Goal: Task Accomplishment & Management: Use online tool/utility

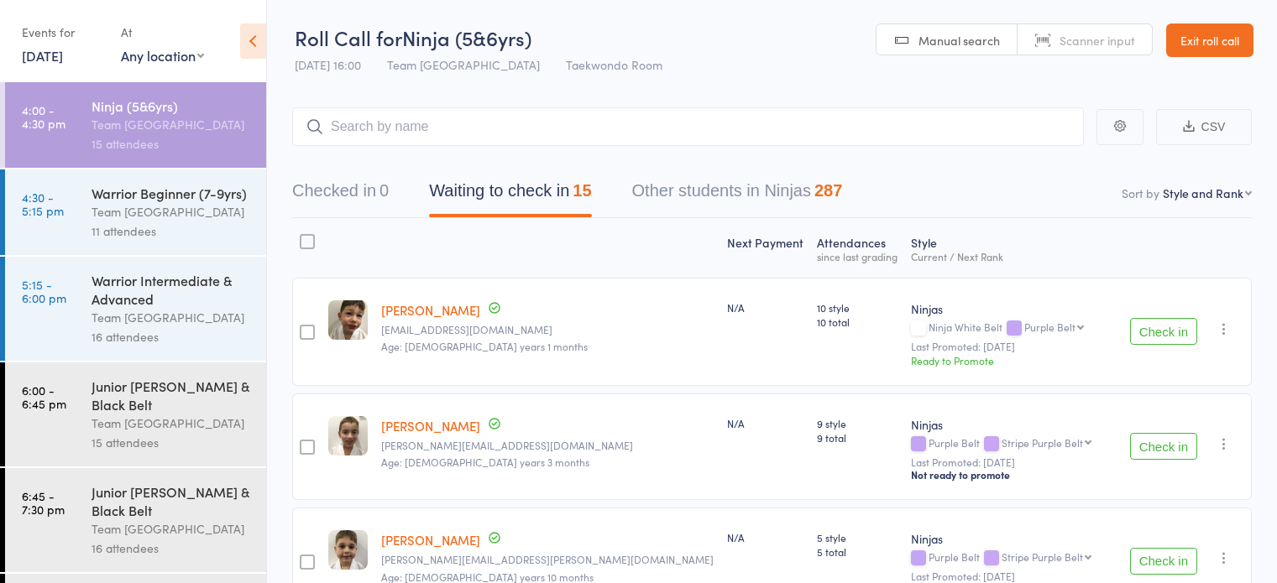
select select "10"
click at [199, 133] on div "Team [GEOGRAPHIC_DATA]" at bounding box center [172, 124] width 160 height 19
drag, startPoint x: 162, startPoint y: 121, endPoint x: 185, endPoint y: 137, distance: 27.7
click at [162, 122] on div "Team [GEOGRAPHIC_DATA]" at bounding box center [172, 124] width 160 height 19
click at [186, 222] on div "Team [GEOGRAPHIC_DATA]" at bounding box center [172, 211] width 160 height 19
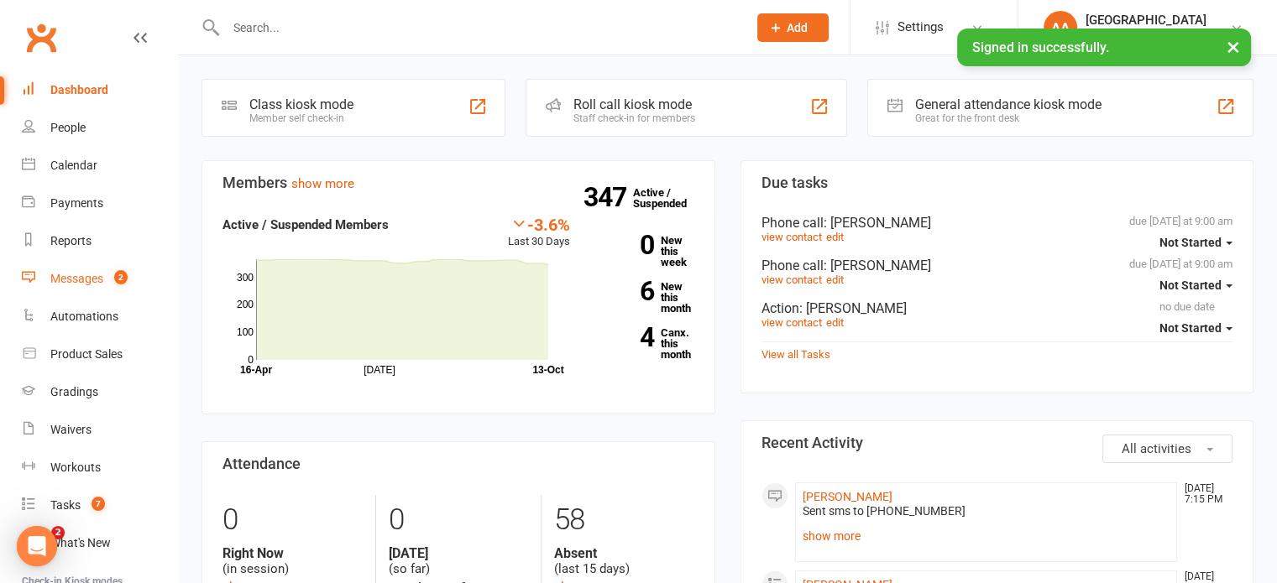
click at [75, 280] on div "Messages" at bounding box center [76, 278] width 53 height 13
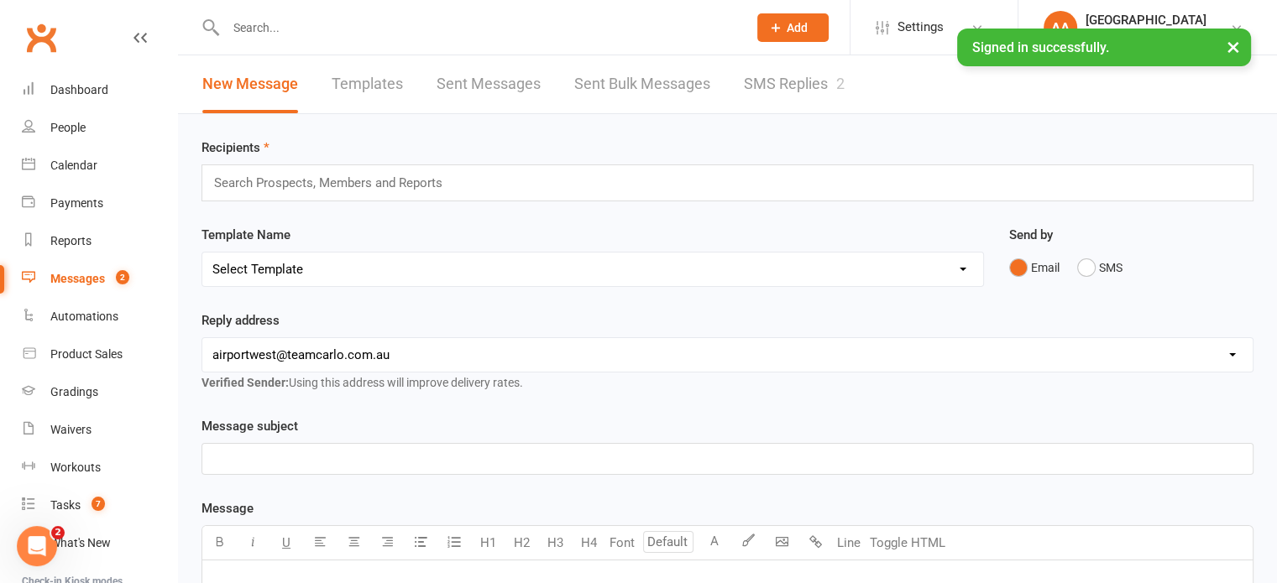
click at [772, 90] on link "SMS Replies 2" at bounding box center [794, 84] width 101 height 58
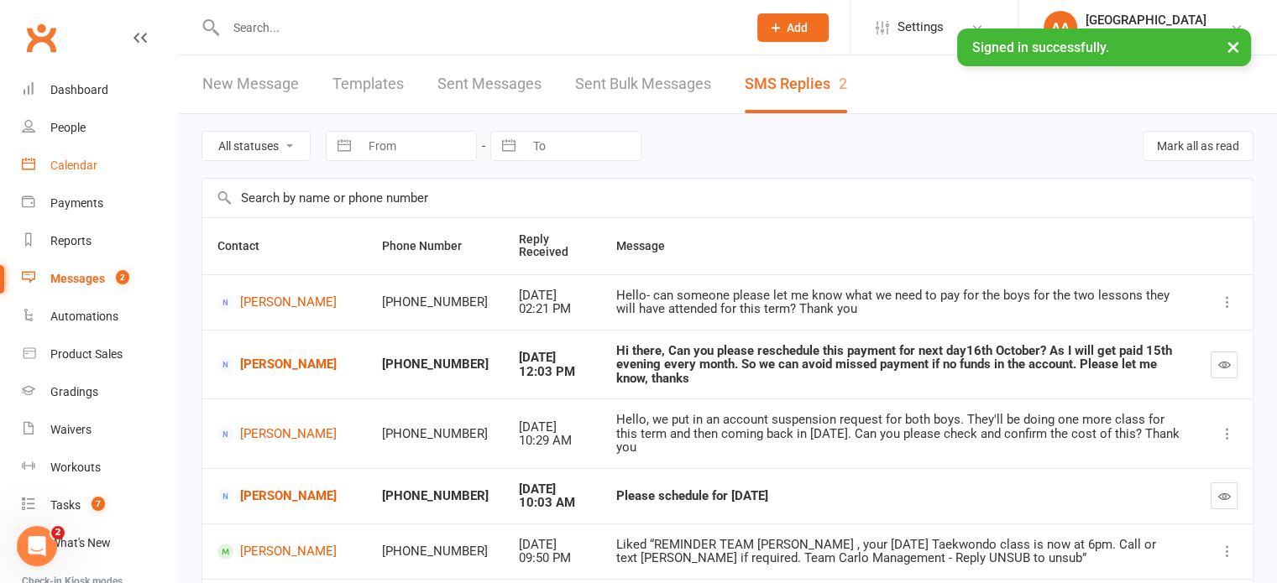
click at [94, 158] on link "Calendar" at bounding box center [99, 166] width 155 height 38
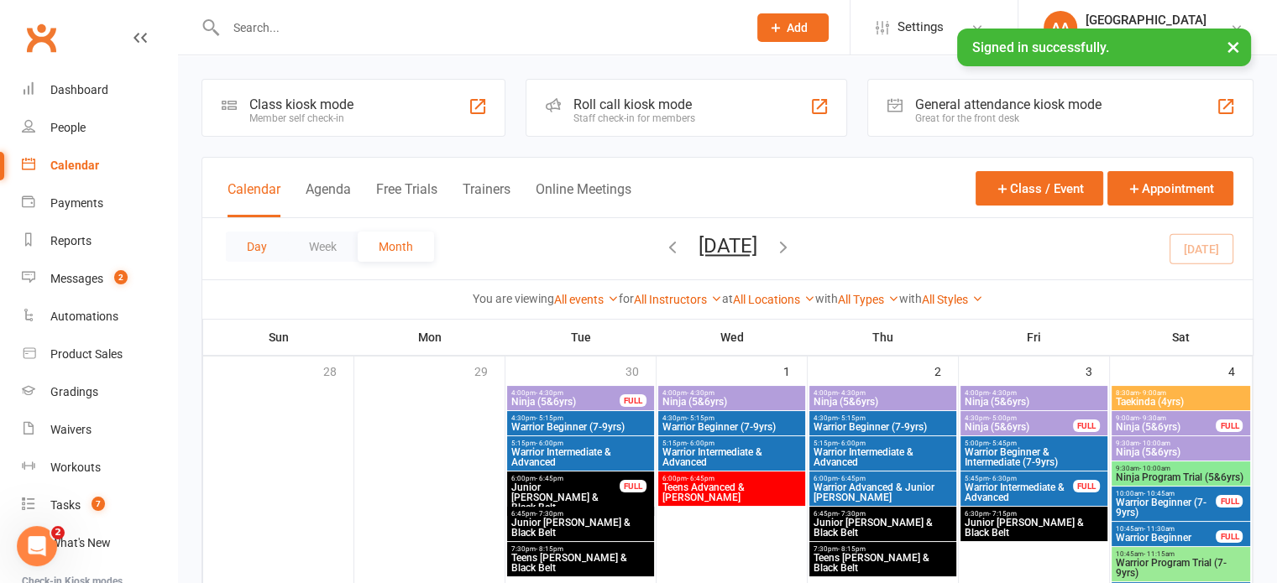
click at [245, 241] on button "Day" at bounding box center [257, 247] width 62 height 30
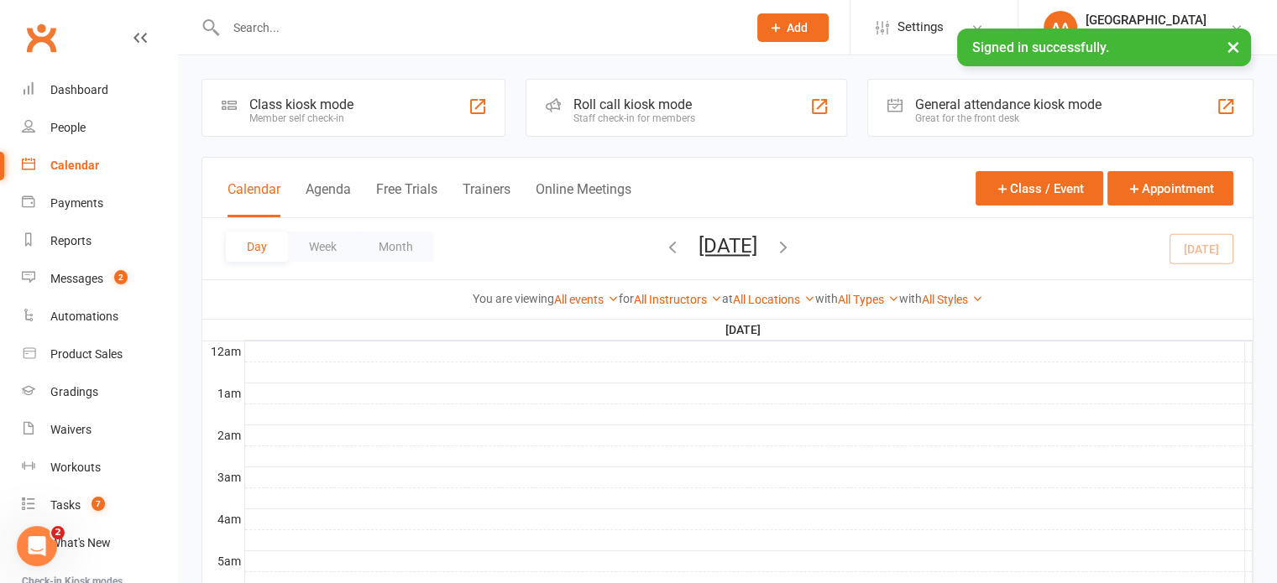
click at [708, 249] on button "[DATE]" at bounding box center [728, 246] width 59 height 24
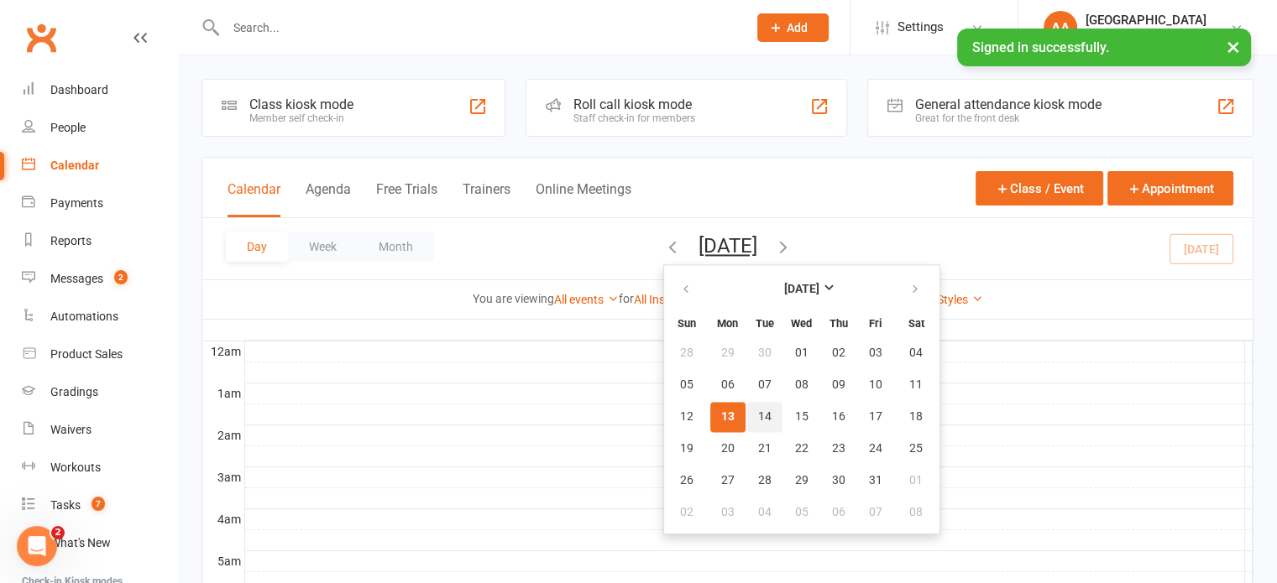
click at [758, 411] on span "14" at bounding box center [764, 417] width 13 height 13
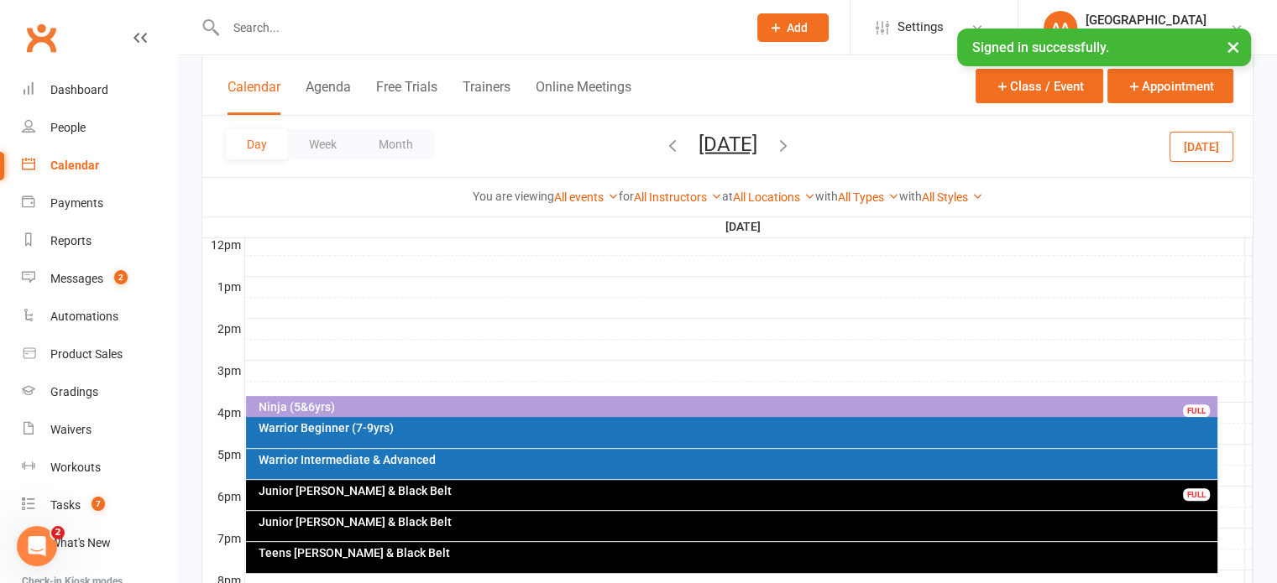
scroll to position [721, 0]
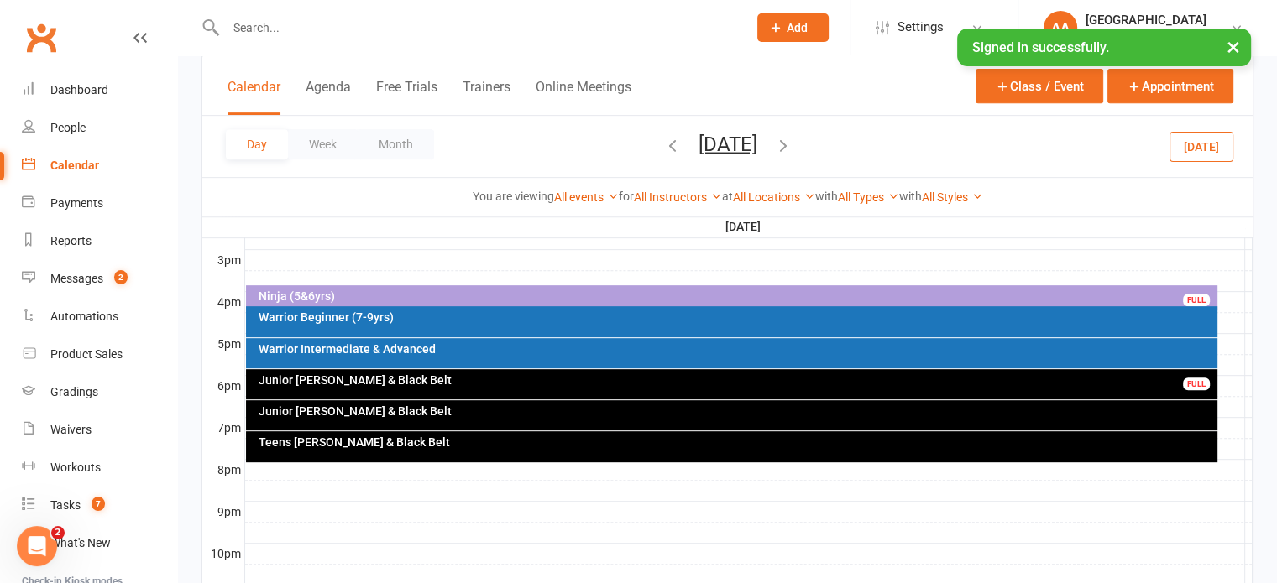
click at [412, 296] on div "Ninja (5&6yrs)" at bounding box center [736, 296] width 956 height 12
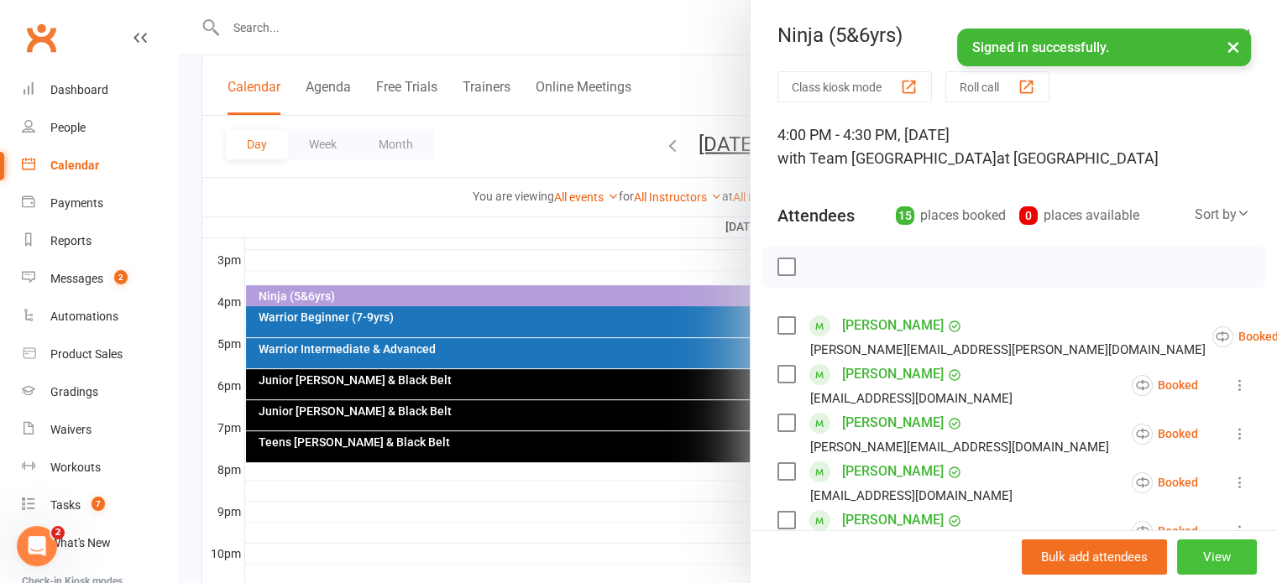
click at [1196, 559] on button "View" at bounding box center [1217, 557] width 80 height 35
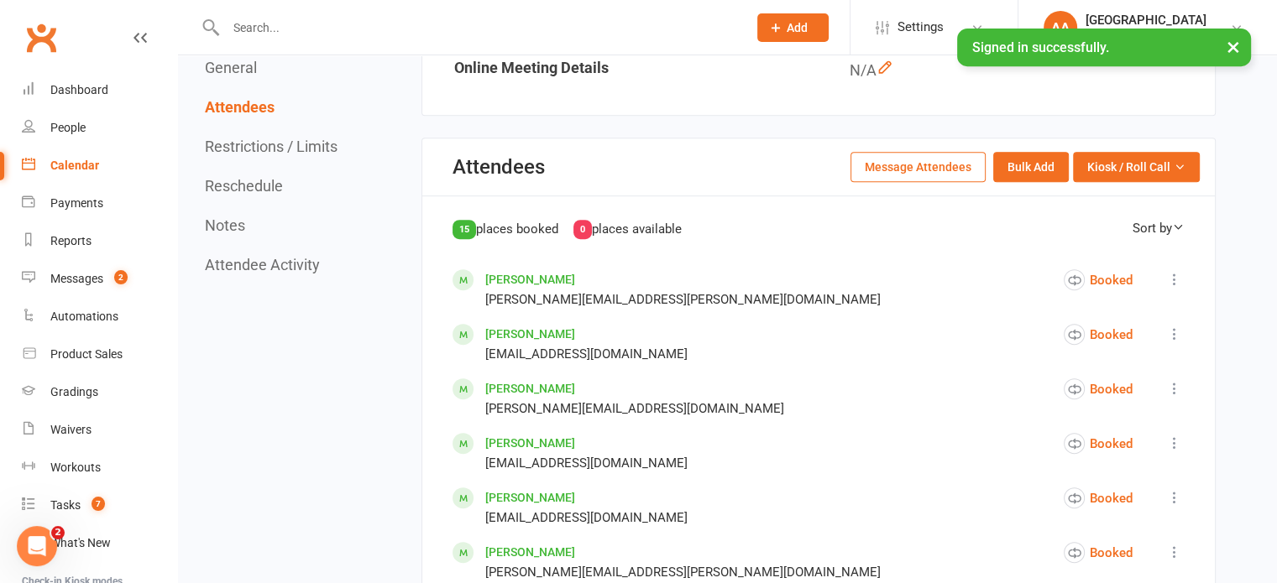
scroll to position [840, 0]
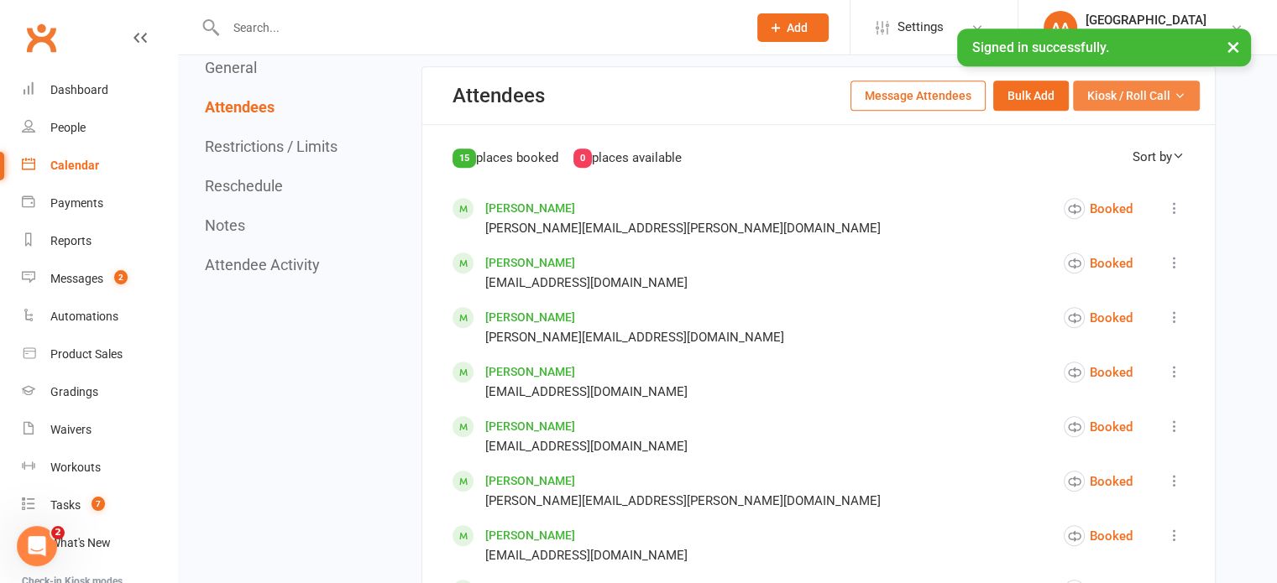
click at [1141, 105] on span "Kiosk / Roll Call" at bounding box center [1128, 95] width 83 height 18
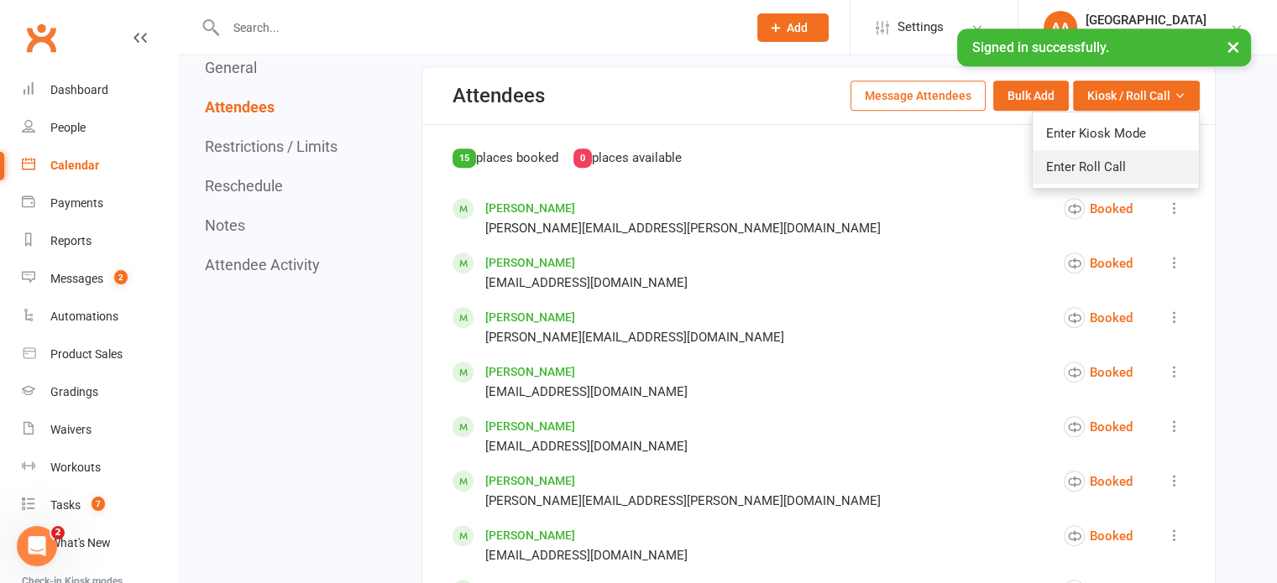
click at [1087, 184] on link "Enter Roll Call" at bounding box center [1116, 167] width 166 height 34
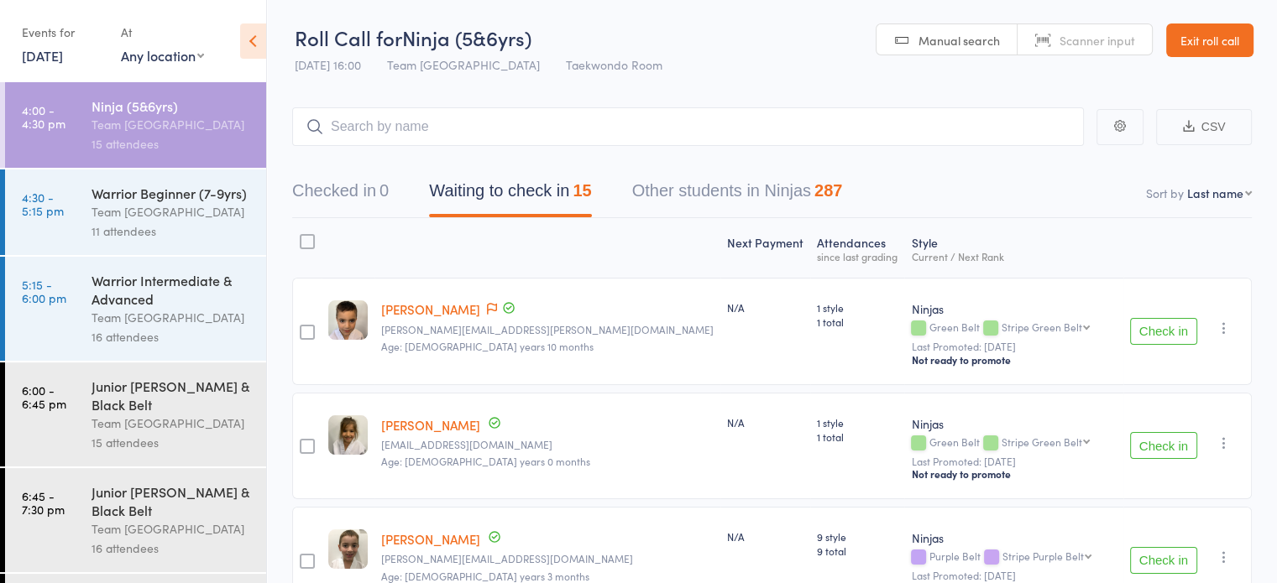
click at [1210, 185] on select "First name Last name Birthday [DATE]? Behind on payments? Check in time Next pa…" at bounding box center [1219, 193] width 65 height 17
select select "10"
click at [1187, 185] on select "First name Last name Birthday [DATE]? Behind on payments? Check in time Next pa…" at bounding box center [1219, 193] width 65 height 17
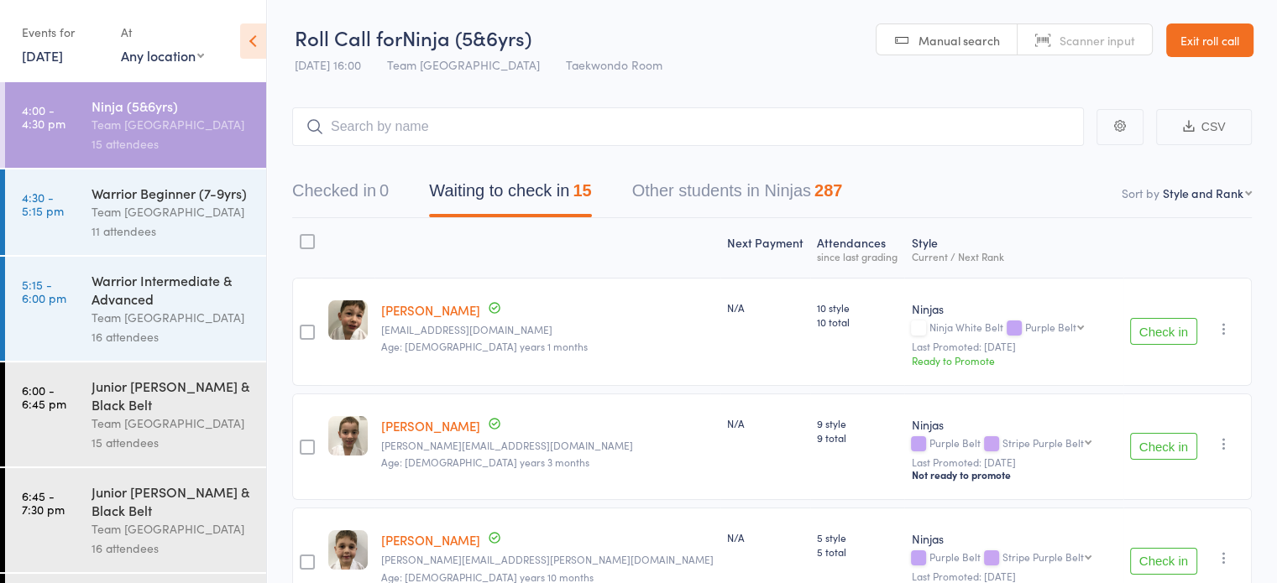
click at [184, 222] on div "Team [GEOGRAPHIC_DATA]" at bounding box center [172, 211] width 160 height 19
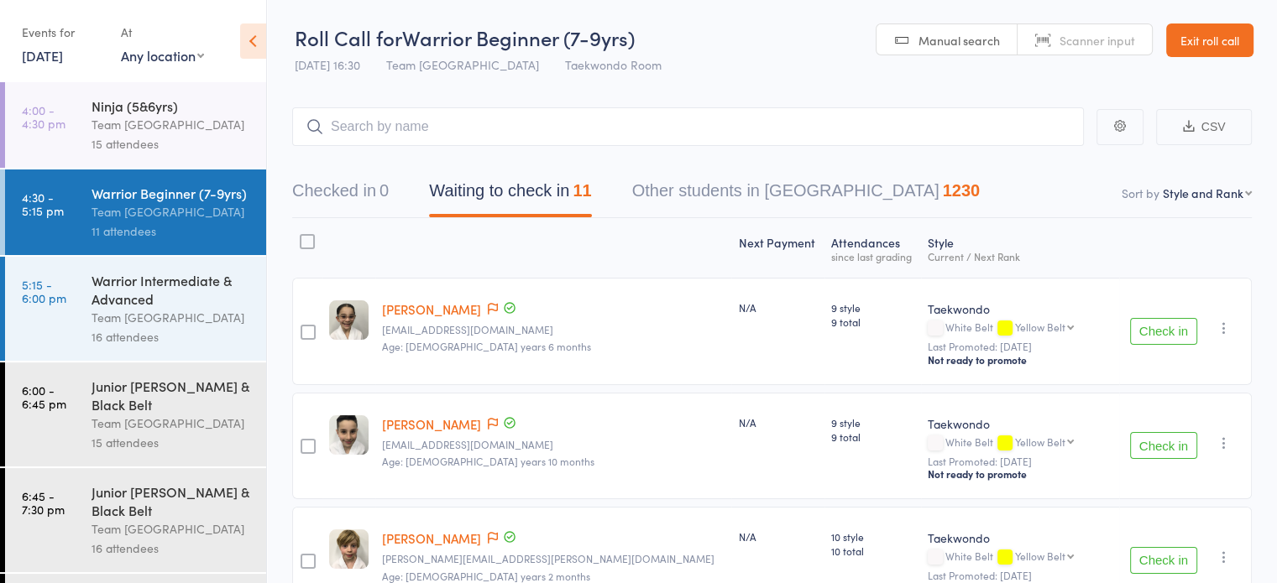
click at [165, 202] on div "Warrior Beginner (7-9yrs)" at bounding box center [172, 193] width 160 height 18
